Goal: Information Seeking & Learning: Learn about a topic

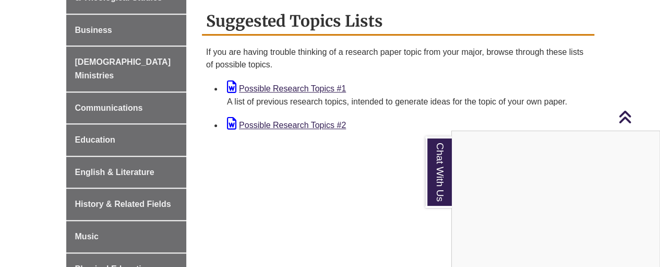
scroll to position [465, 0]
click at [312, 89] on div "Chat With Us" at bounding box center [330, 133] width 660 height 267
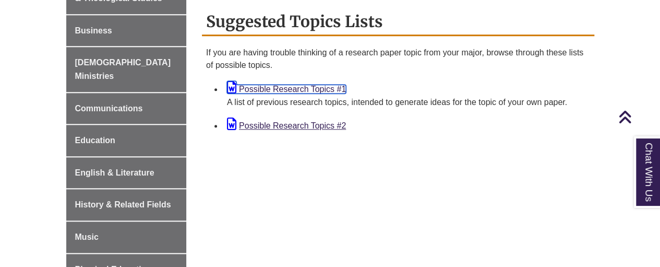
click at [316, 90] on link "Possible Research Topics #1" at bounding box center [286, 89] width 119 height 9
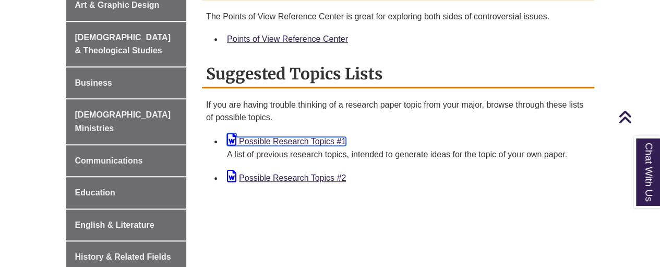
scroll to position [411, 0]
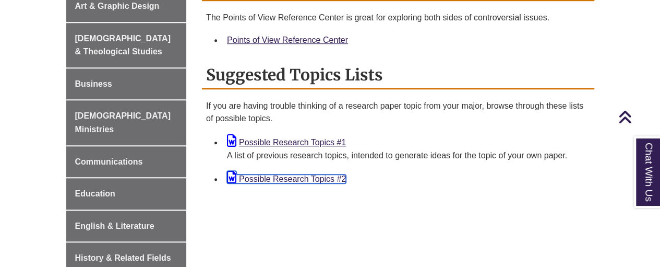
click at [306, 180] on link "Possible Research Topics #2" at bounding box center [286, 178] width 119 height 9
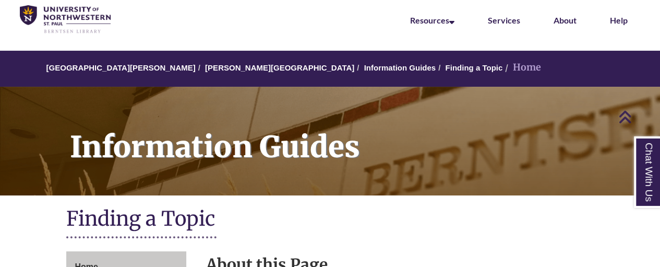
scroll to position [0, 0]
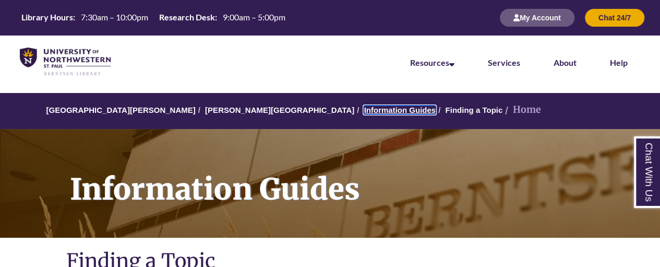
click at [364, 113] on link "Information Guides" at bounding box center [400, 109] width 72 height 9
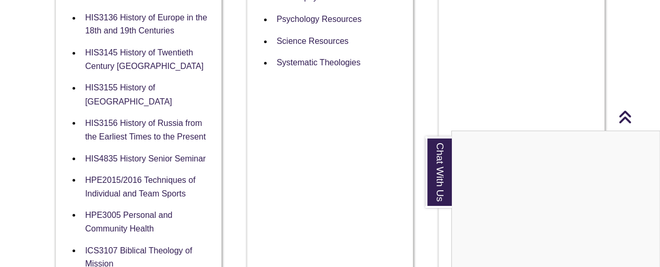
scroll to position [933, 0]
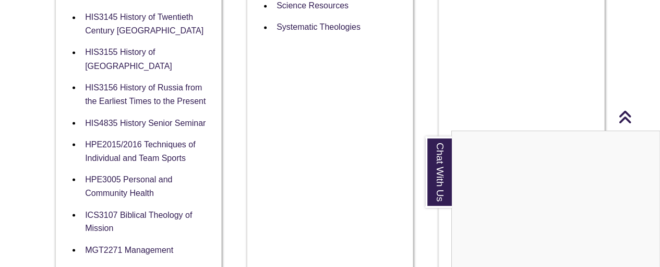
click at [626, 117] on div "Chat With Us" at bounding box center [330, 133] width 660 height 267
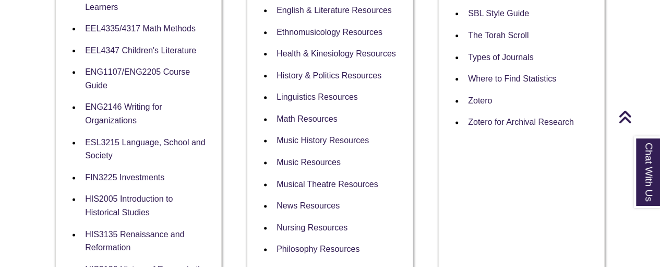
scroll to position [647, 0]
click at [330, 222] on link "Nursing Resources" at bounding box center [312, 227] width 71 height 10
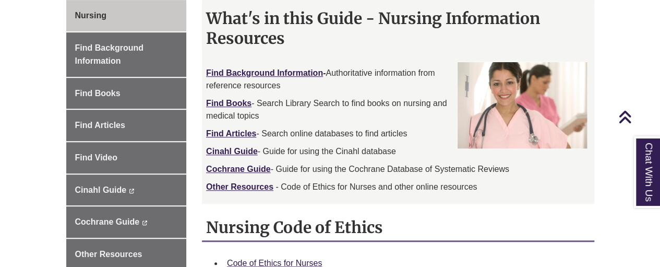
scroll to position [302, 0]
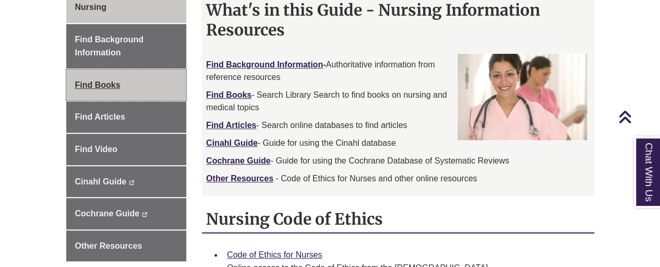
click at [89, 82] on span "Find Books" at bounding box center [97, 84] width 45 height 9
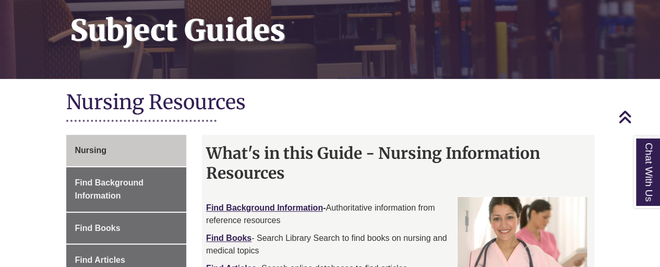
scroll to position [35, 0]
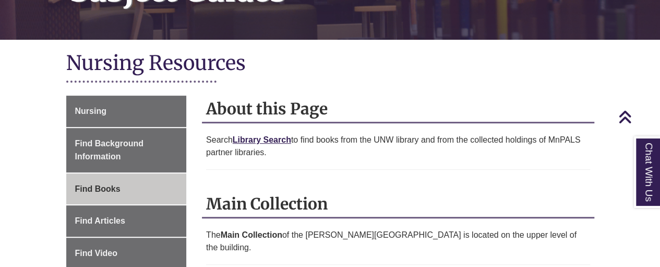
scroll to position [197, 0]
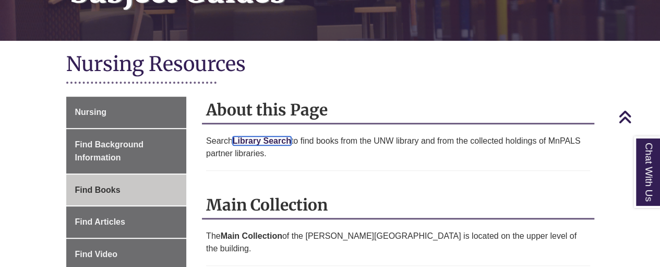
click at [270, 139] on span "Library Search" at bounding box center [262, 140] width 58 height 9
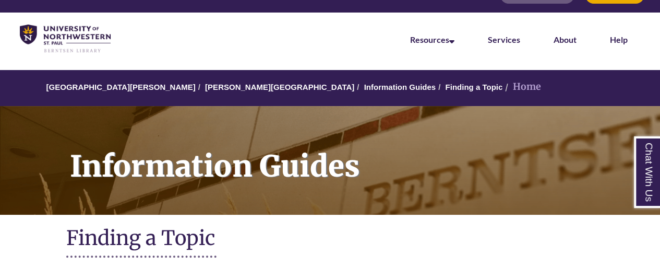
scroll to position [22, 0]
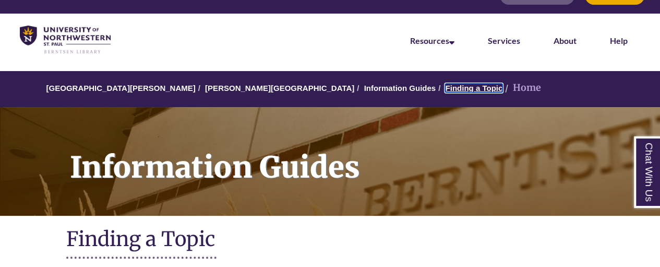
click at [445, 86] on link "Finding a Topic" at bounding box center [473, 88] width 57 height 9
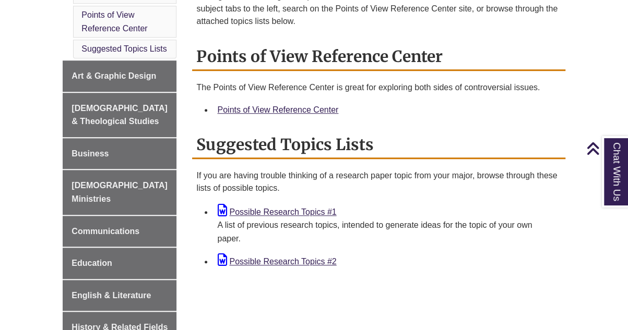
scroll to position [345, 0]
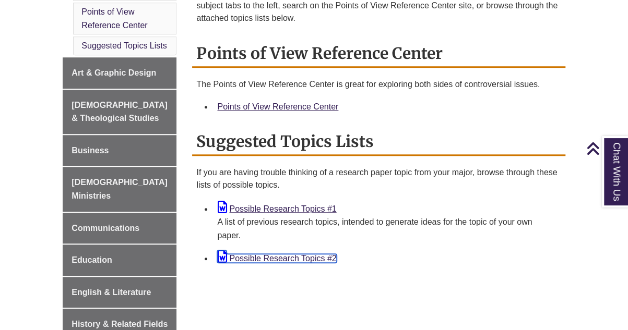
click at [302, 260] on link "Possible Research Topics #2" at bounding box center [276, 258] width 119 height 9
click at [537, 246] on li "Possible Research Topics #2" at bounding box center [387, 257] width 348 height 23
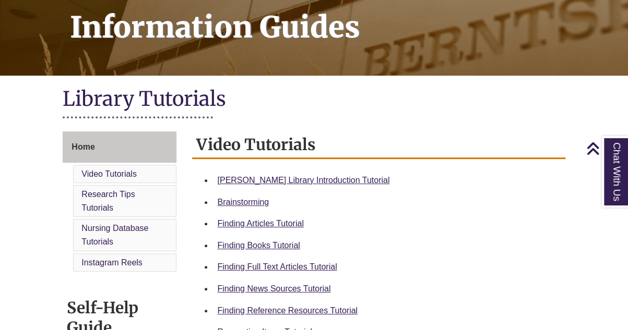
scroll to position [162, 0]
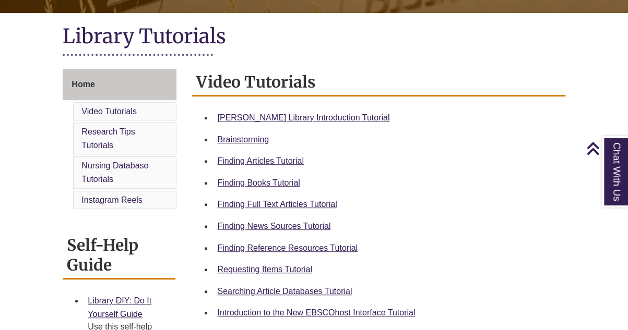
scroll to position [219, 0]
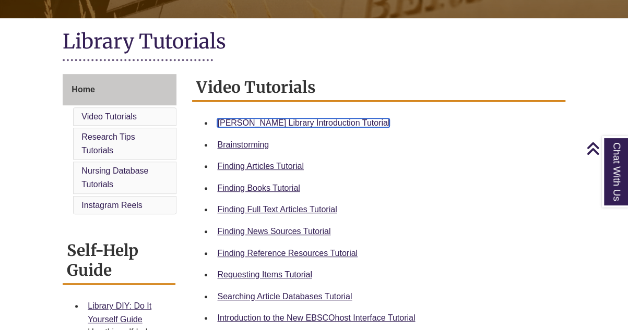
click at [328, 127] on link "[PERSON_NAME] Library Introduction Tutorial" at bounding box center [303, 122] width 172 height 9
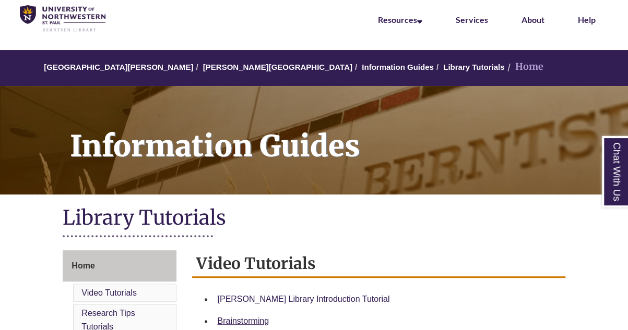
scroll to position [24, 0]
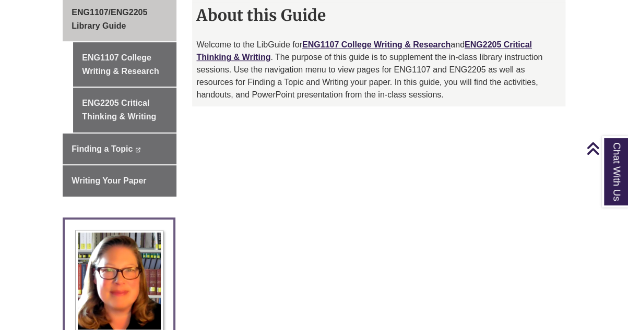
scroll to position [352, 0]
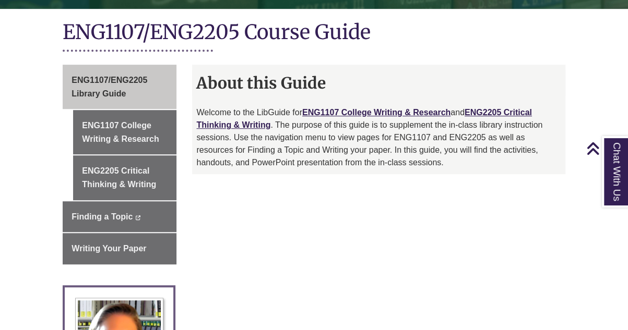
scroll to position [242, 0]
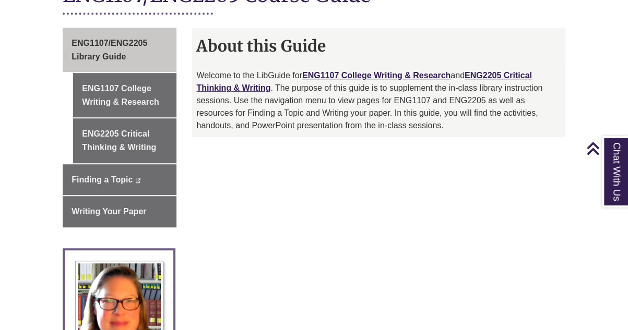
scroll to position [277, 0]
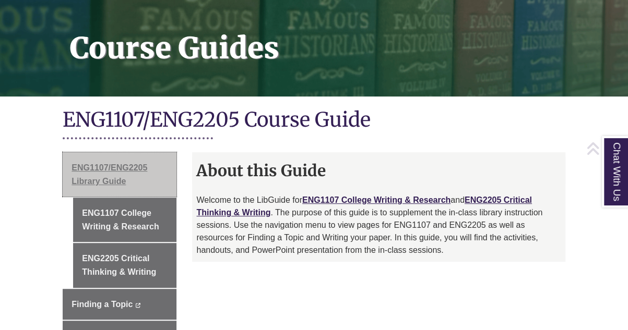
scroll to position [157, 0]
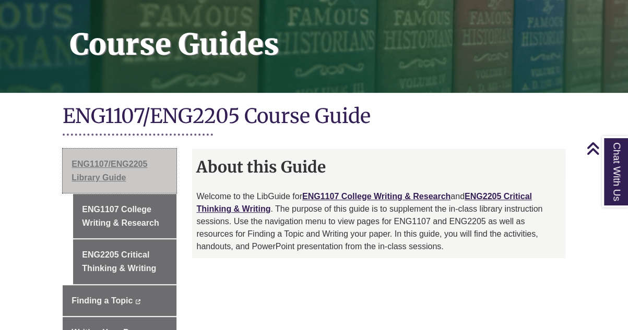
click at [121, 157] on link "ENG1107/ENG2205 Library Guide" at bounding box center [120, 171] width 114 height 44
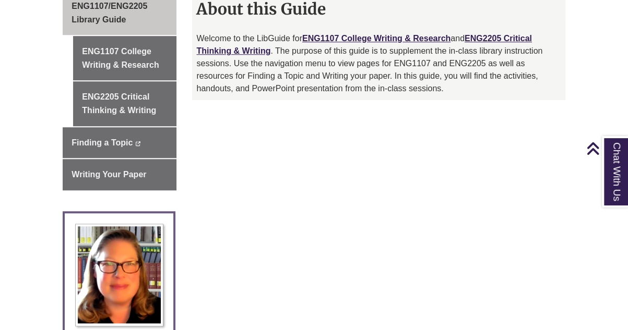
scroll to position [316, 0]
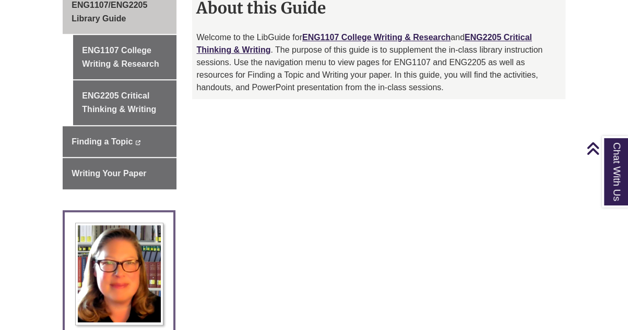
click at [304, 203] on div "ENG1107/ENG2205 Library Guide ENG1107 College Writing & Research ENG2205 Critic…" at bounding box center [314, 260] width 518 height 540
click at [593, 145] on icon "Back to Top" at bounding box center [593, 149] width 14 height 16
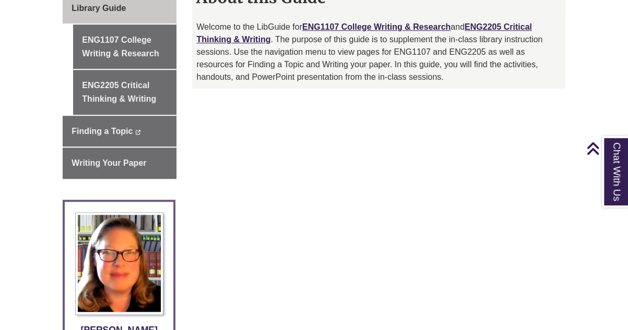
scroll to position [313, 0]
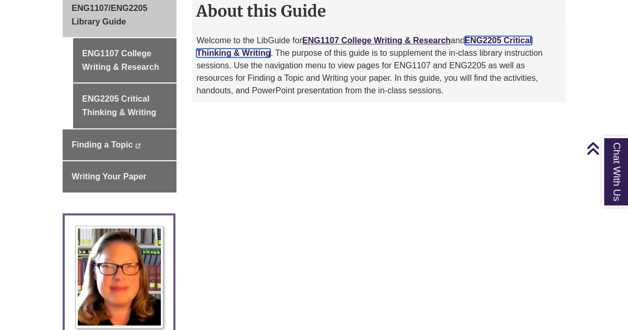
click at [501, 36] on link "ENG2205 Critical Thinking & Writing" at bounding box center [363, 46] width 335 height 21
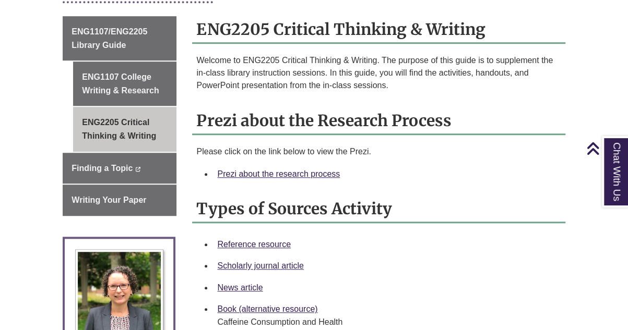
scroll to position [300, 0]
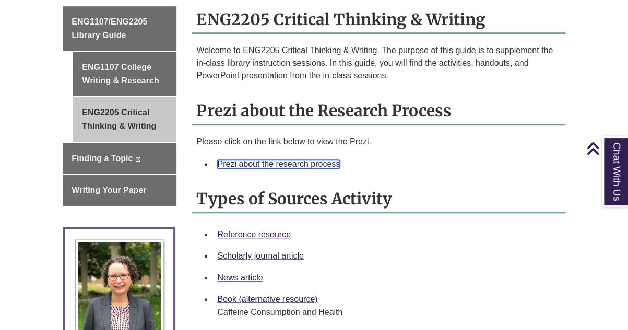
click at [257, 164] on link "Prezi about the research process" at bounding box center [278, 164] width 123 height 9
click at [254, 162] on link "Prezi about the research process" at bounding box center [278, 164] width 123 height 9
